Goal: Task Accomplishment & Management: Use online tool/utility

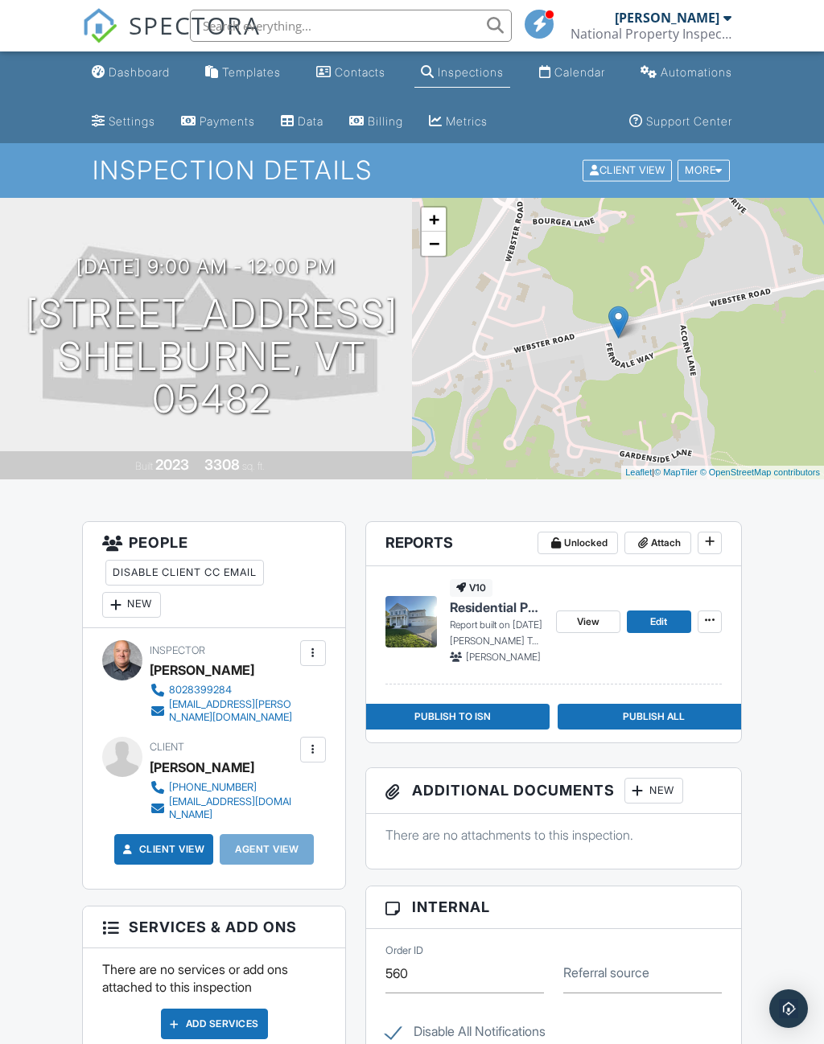
click at [589, 620] on span "View" at bounding box center [588, 622] width 23 height 16
click at [591, 632] on link "View" at bounding box center [588, 622] width 64 height 23
click at [441, 719] on span "Publish to ISN" at bounding box center [452, 717] width 76 height 16
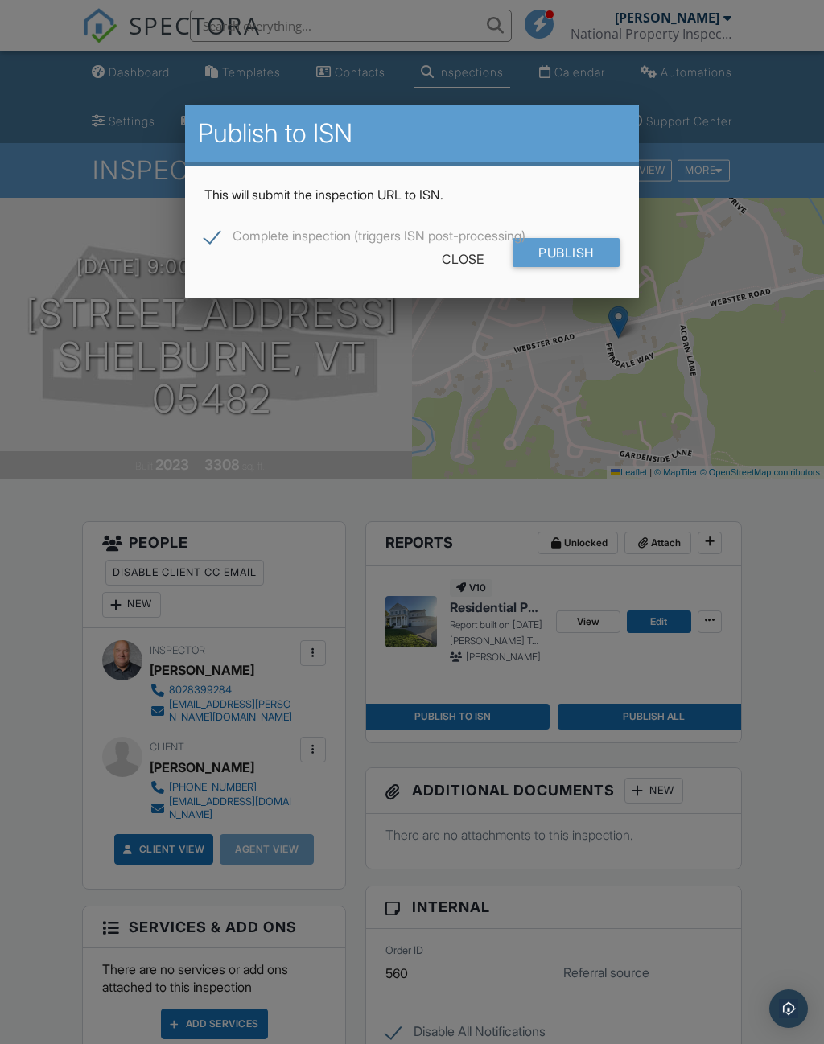
click at [557, 249] on input "Publish" at bounding box center [566, 252] width 107 height 29
